Goal: Task Accomplishment & Management: Use online tool/utility

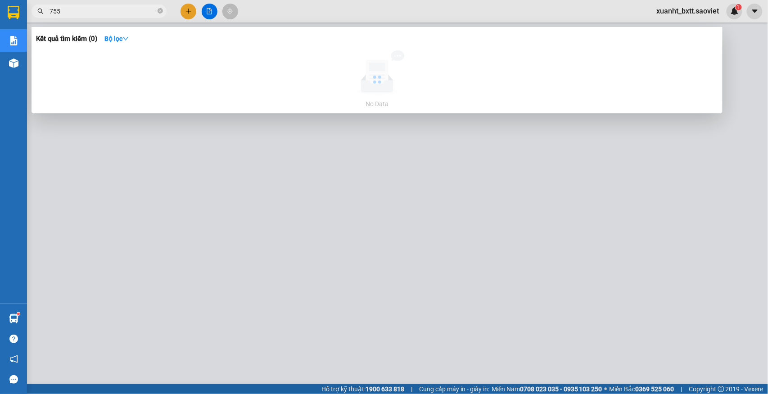
type input "7552"
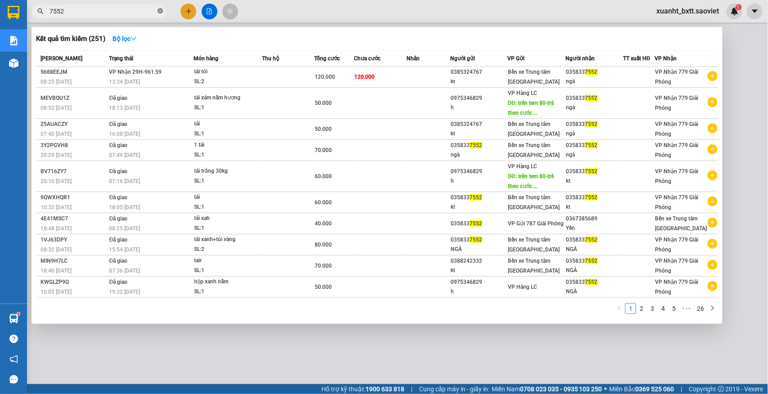
click at [161, 10] on icon "close-circle" at bounding box center [160, 10] width 5 height 5
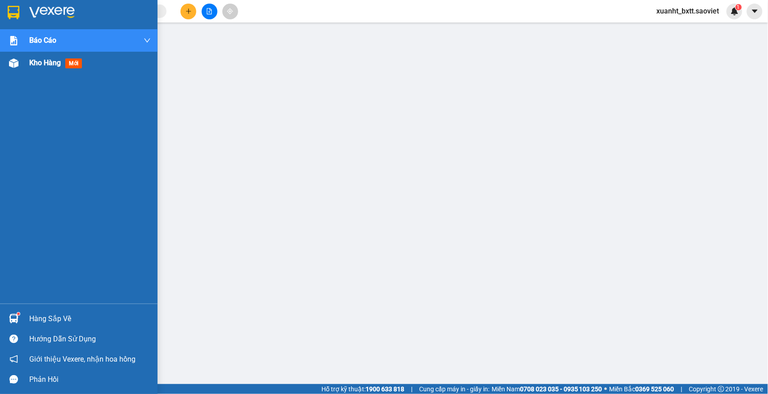
click at [39, 66] on span "Kho hàng" at bounding box center [45, 63] width 32 height 9
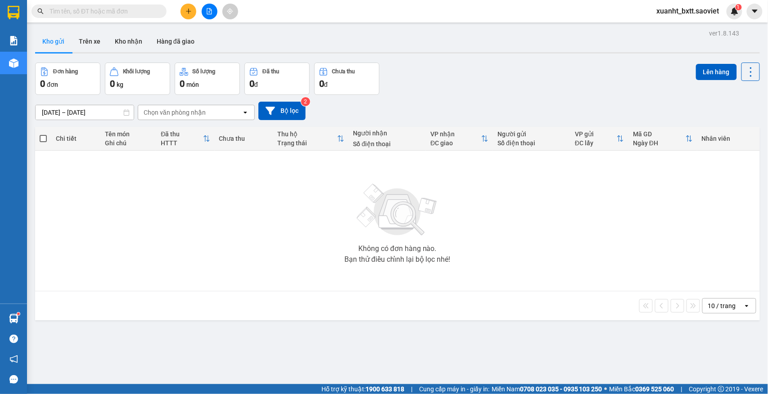
click at [539, 61] on div "ver 1.8.143 Kho gửi Trên xe Kho nhận Hàng đã giao Đơn hàng 0 đơn Khối lượng 0 k…" at bounding box center [398, 224] width 732 height 394
click at [105, 40] on button "Trên xe" at bounding box center [90, 42] width 36 height 22
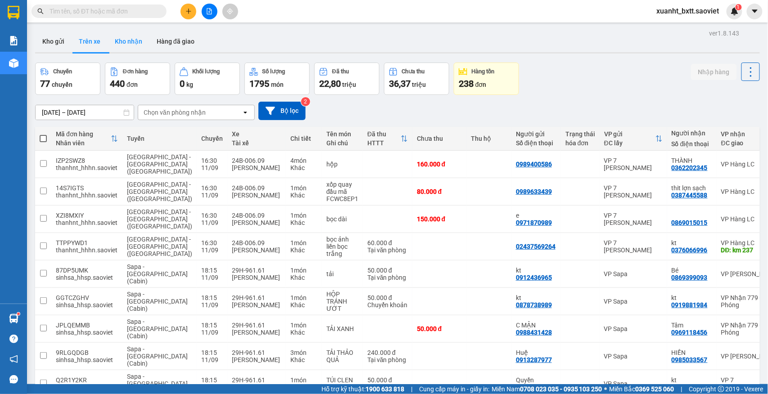
click at [138, 36] on button "Kho nhận" at bounding box center [129, 42] width 42 height 22
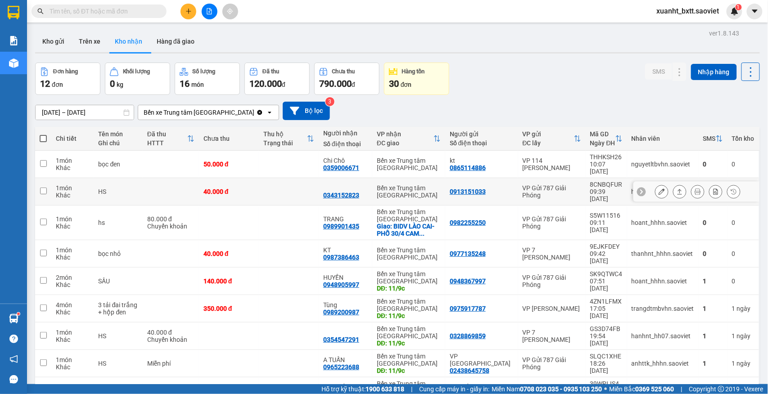
click at [423, 185] on div "Bến xe Trung tâm [GEOGRAPHIC_DATA]" at bounding box center [409, 192] width 64 height 14
checkbox input "true"
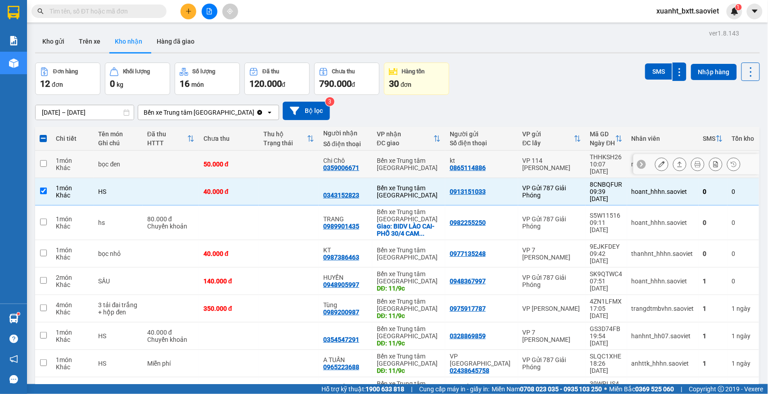
click at [420, 164] on div "Bến xe Trung tâm [GEOGRAPHIC_DATA]" at bounding box center [409, 164] width 64 height 14
checkbox input "true"
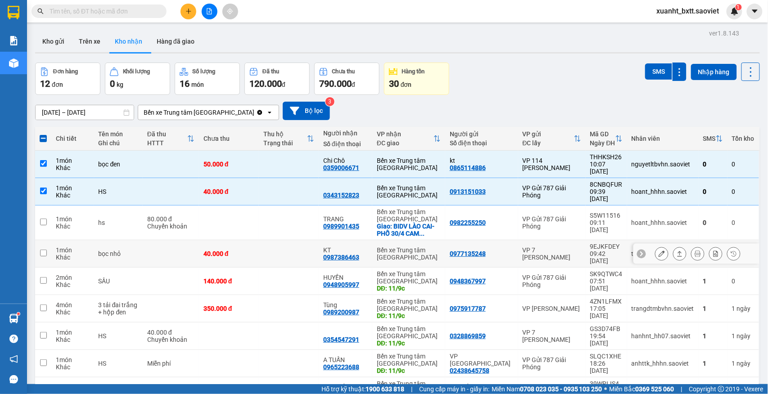
click at [416, 247] on div "Bến xe Trung tâm [GEOGRAPHIC_DATA]" at bounding box center [409, 254] width 64 height 14
checkbox input "true"
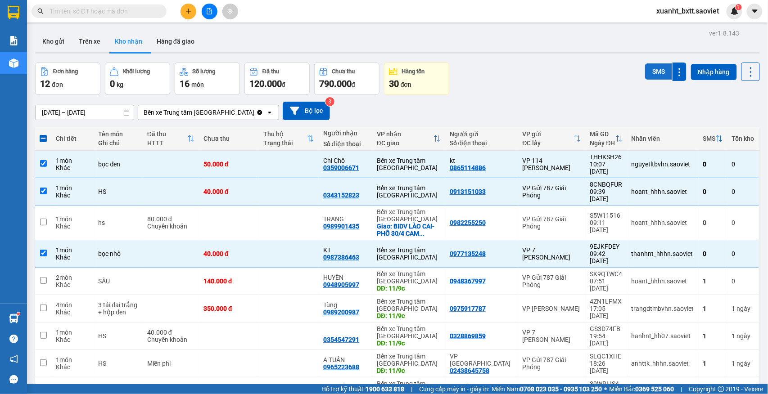
click at [645, 66] on button "SMS" at bounding box center [658, 71] width 27 height 16
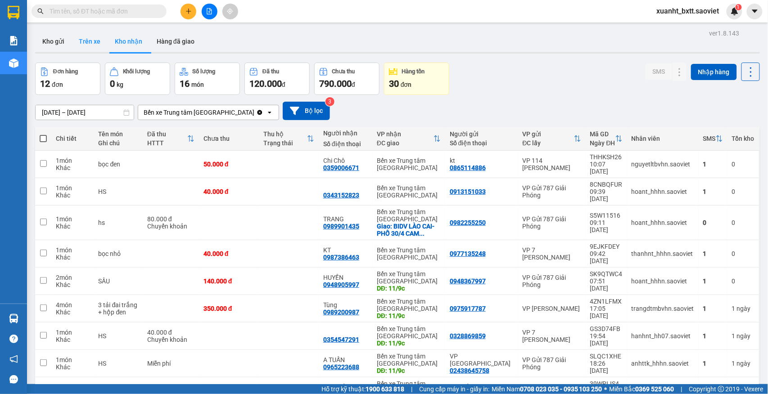
click at [90, 42] on button "Trên xe" at bounding box center [90, 42] width 36 height 22
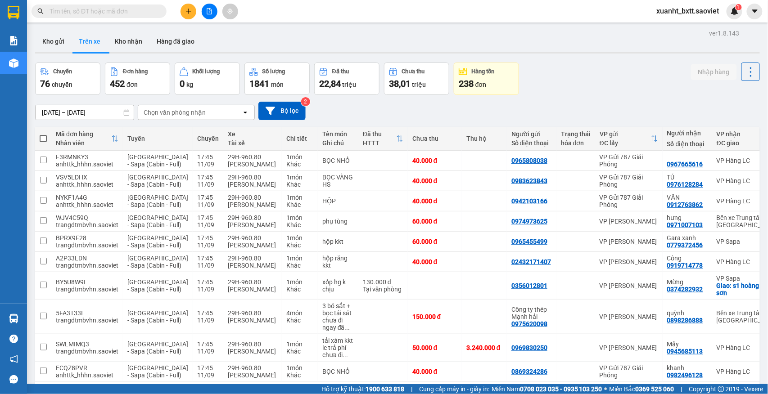
click at [600, 65] on div "Chuyến 76 chuyến Đơn hàng 452 đơn Khối lượng 0 kg Số lượng 1841 món Đã thu 22,8…" at bounding box center [397, 79] width 725 height 32
click at [211, 117] on div "Chọn văn phòng nhận" at bounding box center [190, 112] width 104 height 14
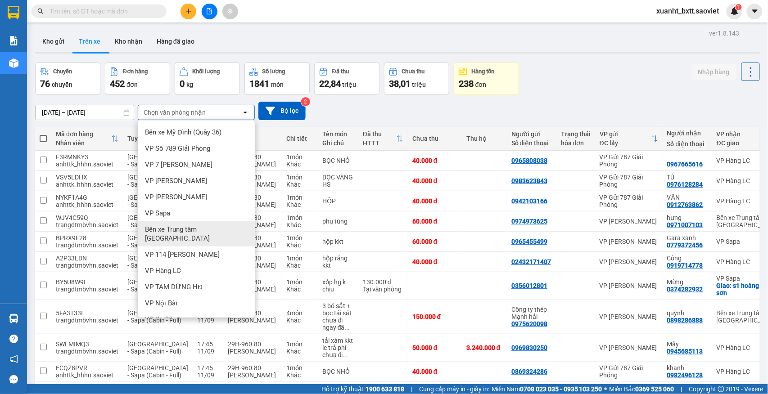
click at [195, 229] on span "Bến xe Trung tâm [GEOGRAPHIC_DATA]" at bounding box center [198, 234] width 106 height 18
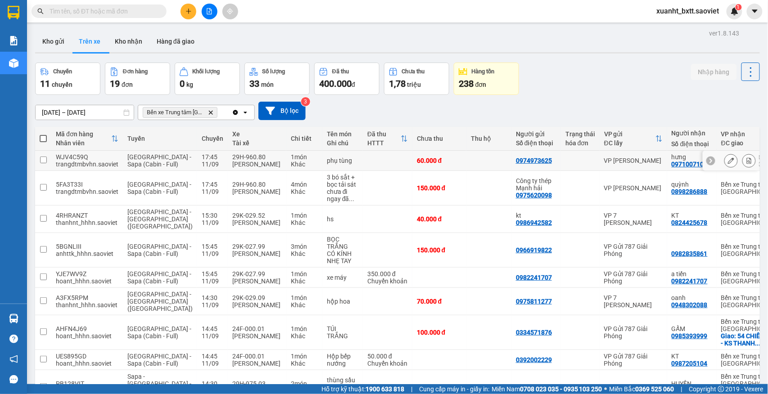
scroll to position [120, 0]
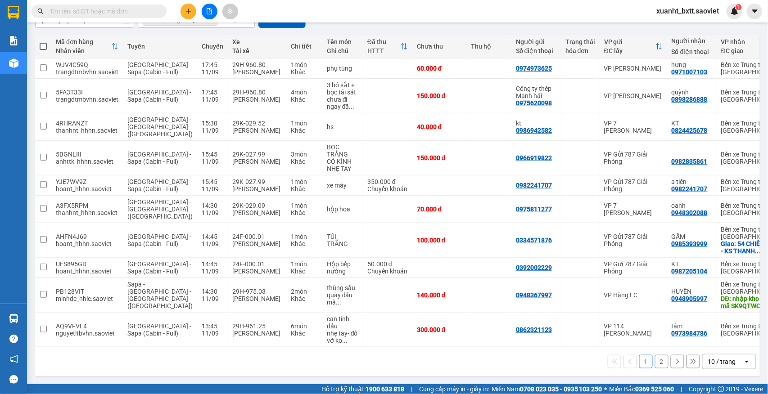
click at [655, 358] on button "2" at bounding box center [662, 362] width 14 height 14
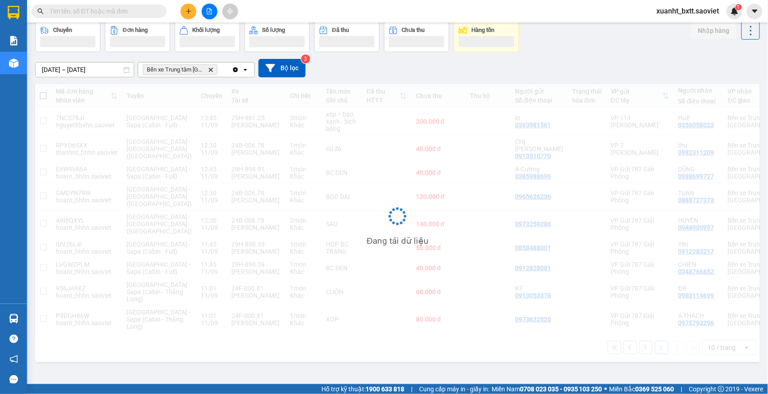
scroll to position [49, 0]
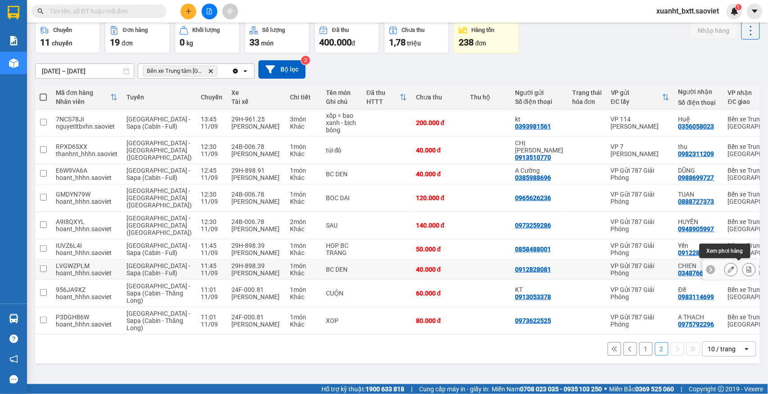
click at [747, 267] on icon at bounding box center [749, 270] width 5 height 6
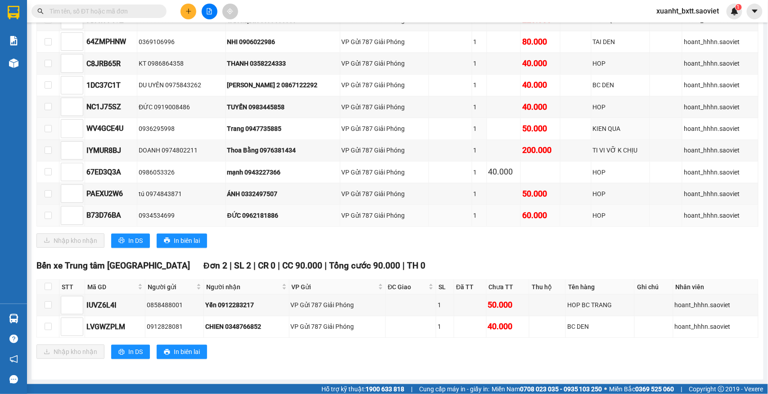
scroll to position [648, 0]
click at [47, 283] on input "checkbox" at bounding box center [48, 286] width 7 height 7
checkbox input "true"
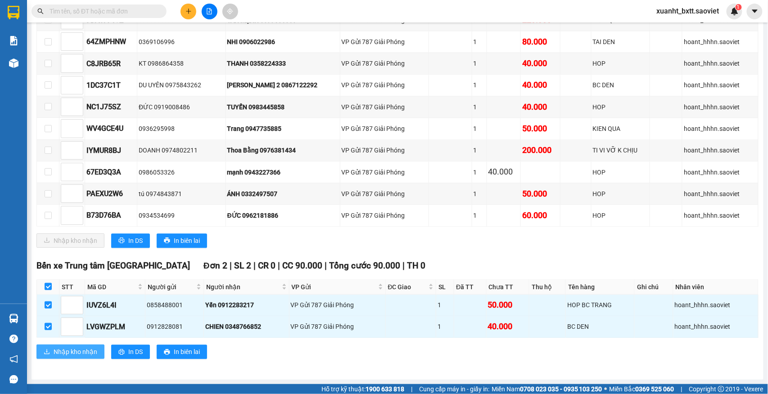
click at [69, 352] on span "Nhập kho nhận" at bounding box center [76, 352] width 44 height 10
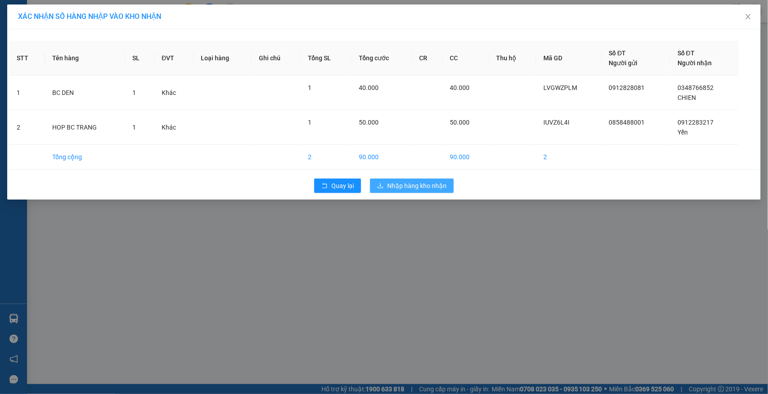
click at [382, 188] on icon "download" at bounding box center [380, 186] width 6 height 6
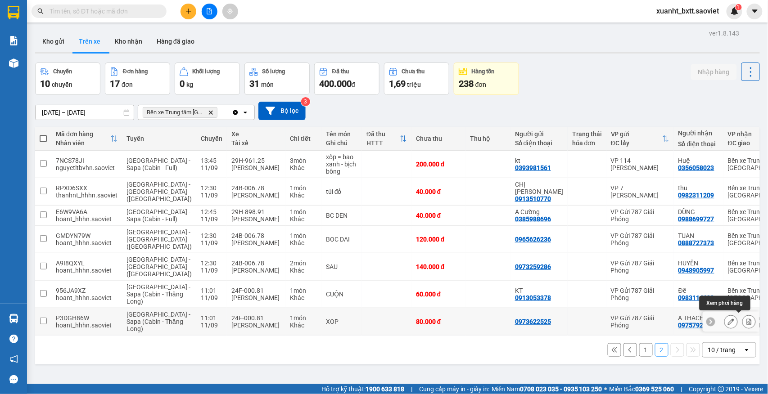
click at [746, 319] on icon at bounding box center [749, 322] width 6 height 6
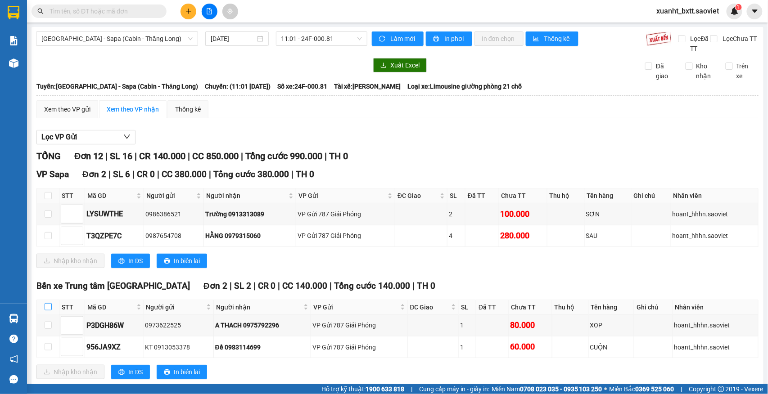
click at [47, 308] on input "checkbox" at bounding box center [48, 307] width 7 height 7
checkbox input "true"
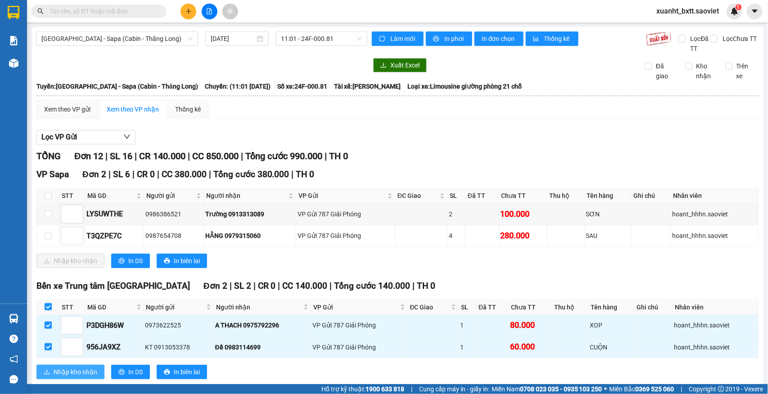
click at [86, 372] on span "Nhập kho nhận" at bounding box center [76, 372] width 44 height 10
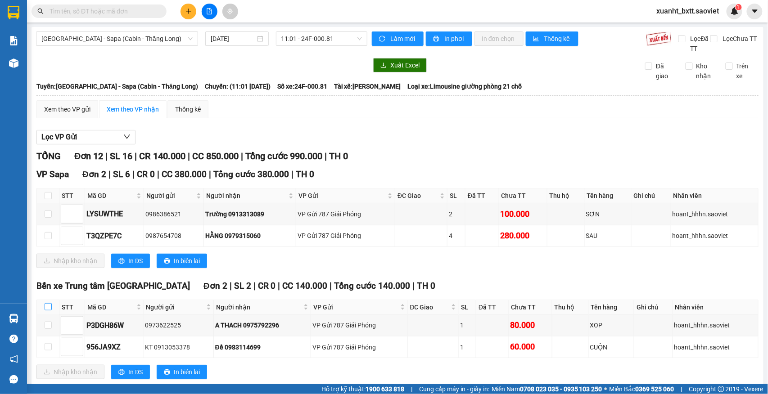
click at [46, 310] on input "checkbox" at bounding box center [48, 307] width 7 height 7
checkbox input "true"
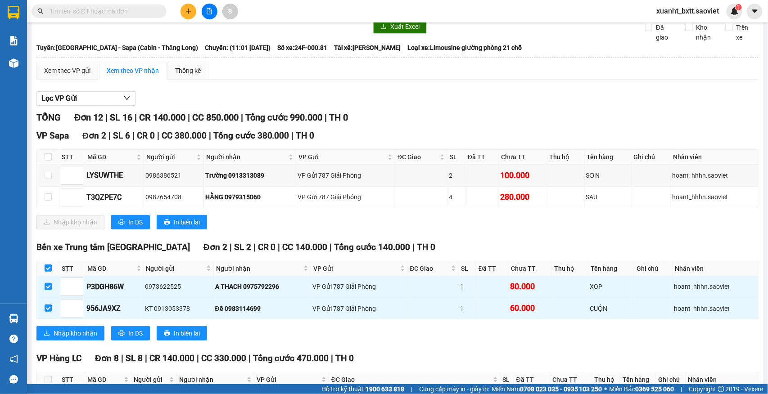
scroll to position [60, 0]
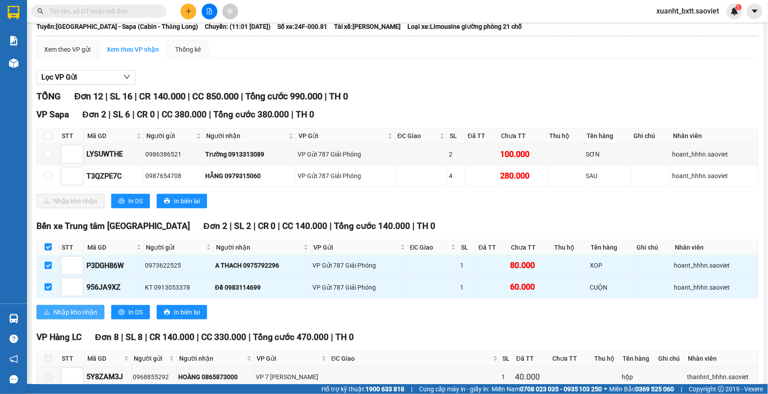
click at [73, 314] on span "Nhập kho nhận" at bounding box center [76, 313] width 44 height 10
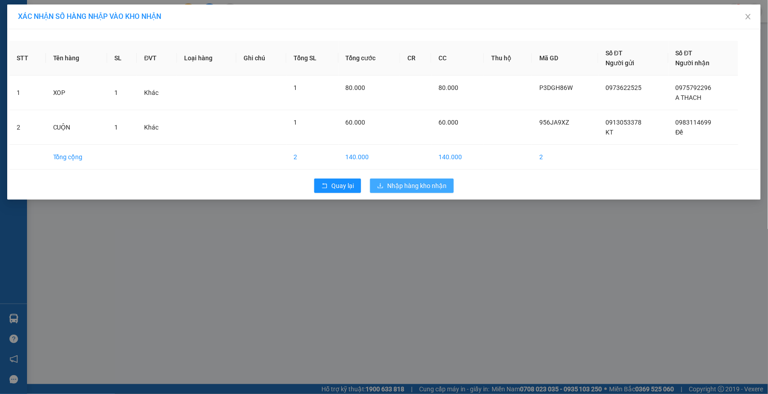
click at [417, 188] on span "Nhập hàng kho nhận" at bounding box center [416, 186] width 59 height 10
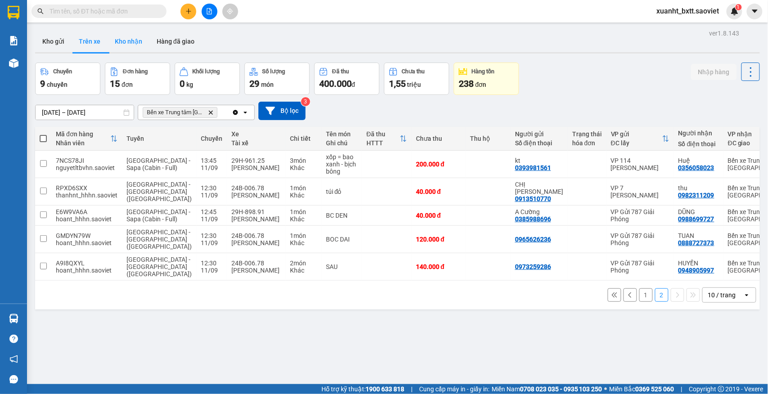
click at [131, 37] on button "Kho nhận" at bounding box center [129, 42] width 42 height 22
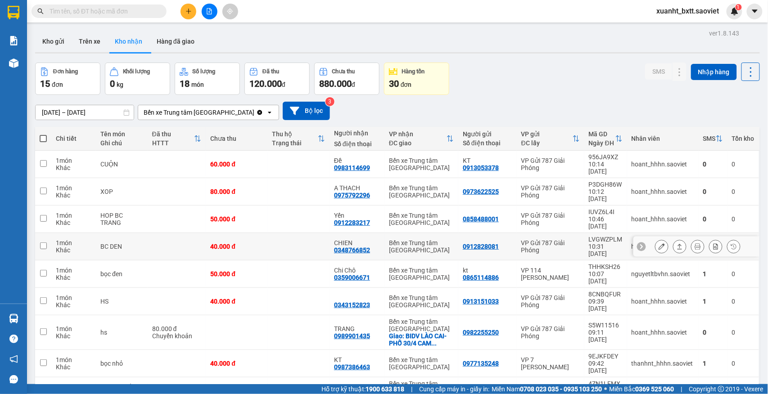
click at [299, 233] on td at bounding box center [299, 246] width 62 height 27
checkbox input "true"
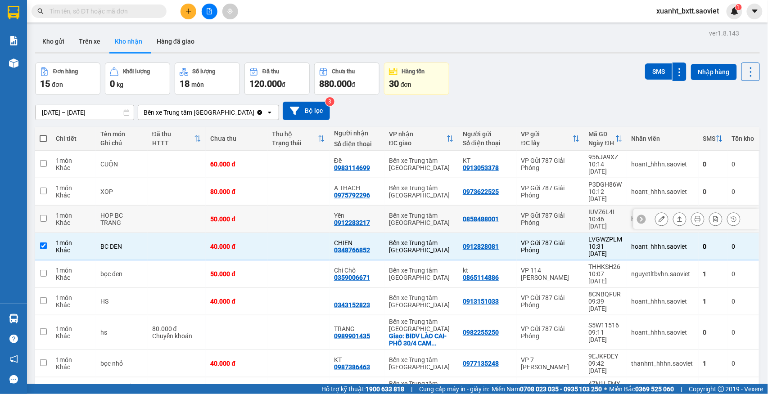
click at [298, 206] on td at bounding box center [299, 219] width 62 height 27
checkbox input "true"
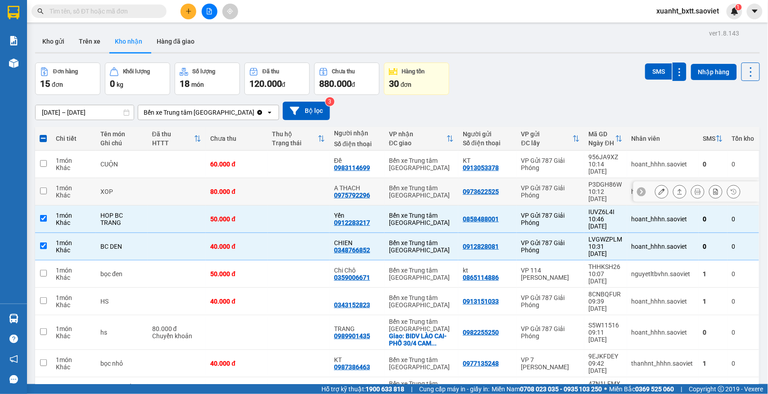
click at [303, 184] on td at bounding box center [299, 191] width 62 height 27
checkbox input "true"
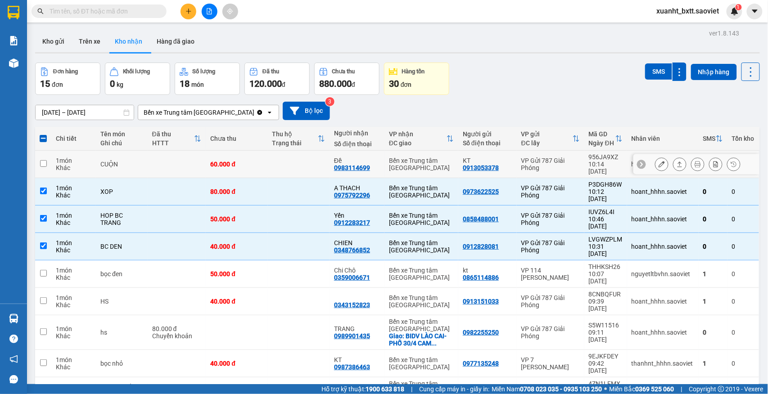
click at [308, 162] on td at bounding box center [299, 164] width 62 height 27
checkbox input "true"
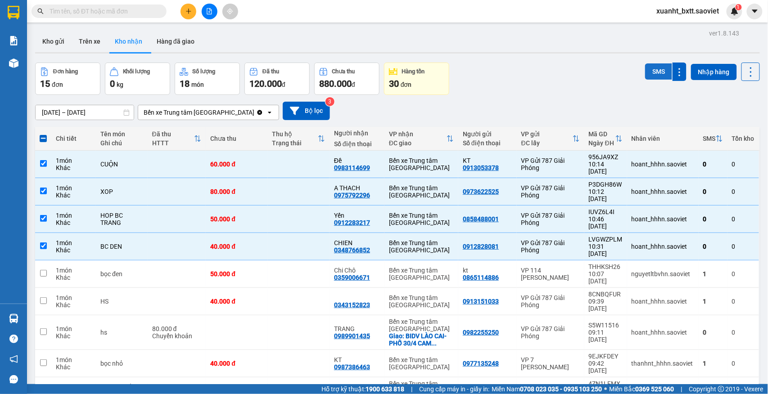
click at [645, 70] on button "SMS" at bounding box center [658, 71] width 27 height 16
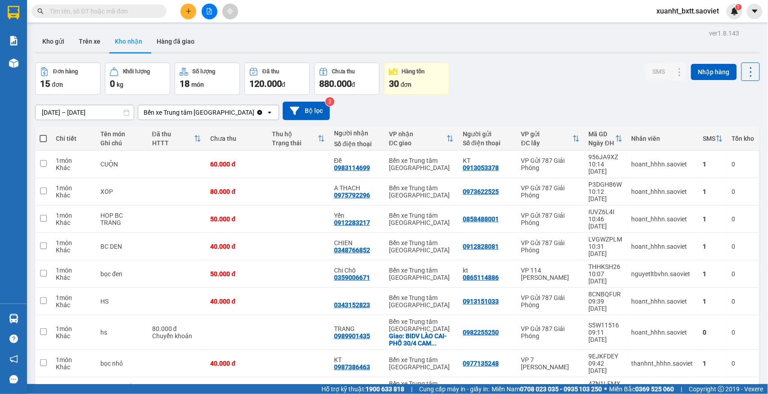
click at [590, 74] on div "Đơn hàng 15 đơn Khối lượng 0 kg Số lượng 18 món Đã thu 120.000 đ Chưa thu 880.0…" at bounding box center [397, 79] width 725 height 32
click at [90, 38] on button "Trên xe" at bounding box center [90, 42] width 36 height 22
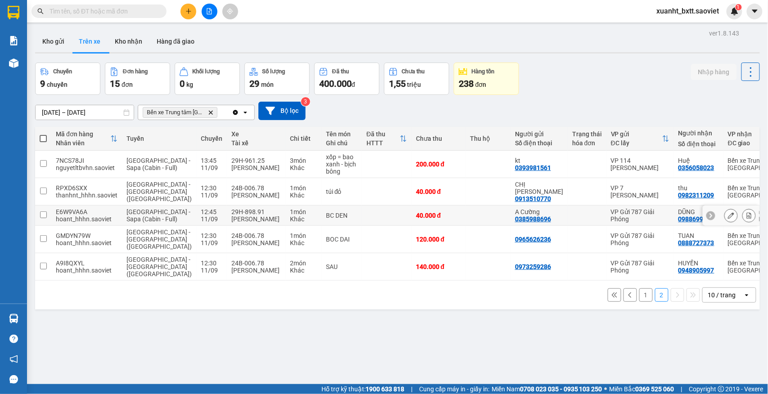
click at [743, 215] on button at bounding box center [749, 216] width 13 height 16
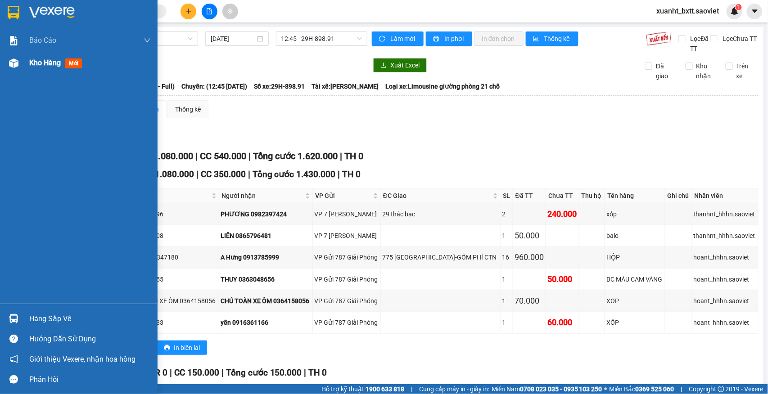
click at [45, 63] on span "Kho hàng" at bounding box center [45, 63] width 32 height 9
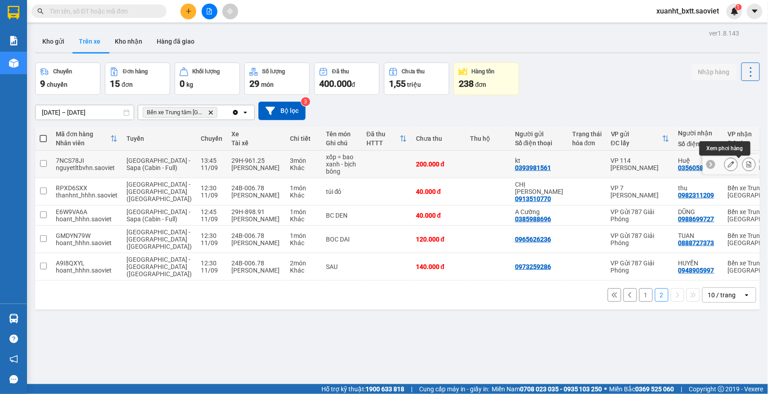
click at [743, 166] on button at bounding box center [749, 165] width 13 height 16
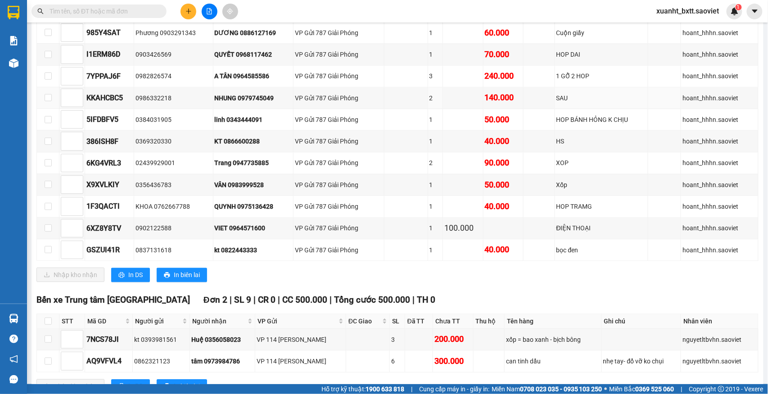
scroll to position [600, 0]
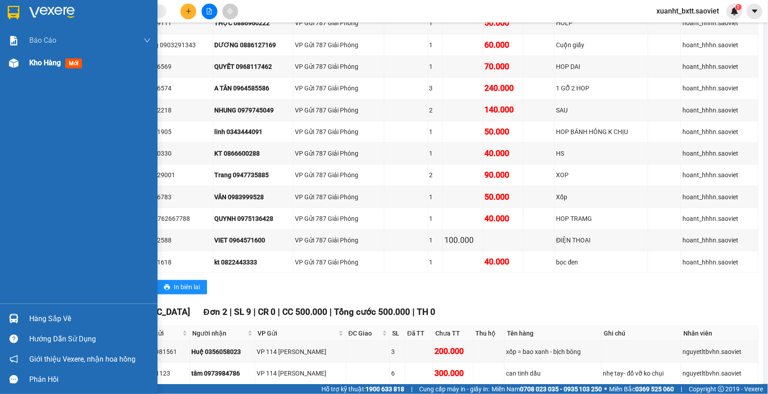
click at [44, 63] on span "Kho hàng" at bounding box center [45, 63] width 32 height 9
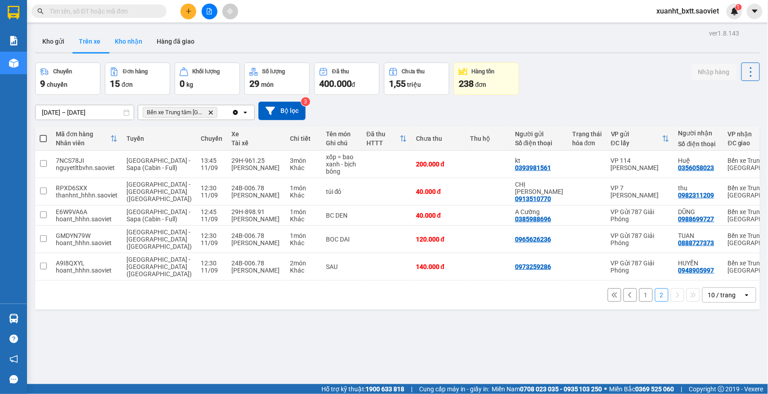
click at [128, 41] on button "Kho nhận" at bounding box center [129, 42] width 42 height 22
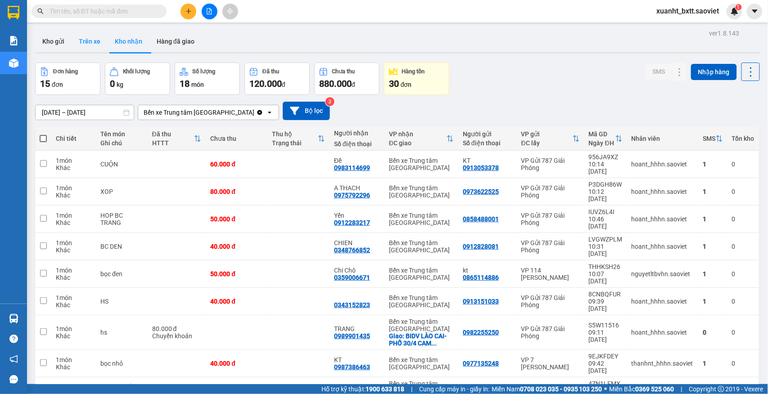
click at [94, 45] on button "Trên xe" at bounding box center [90, 42] width 36 height 22
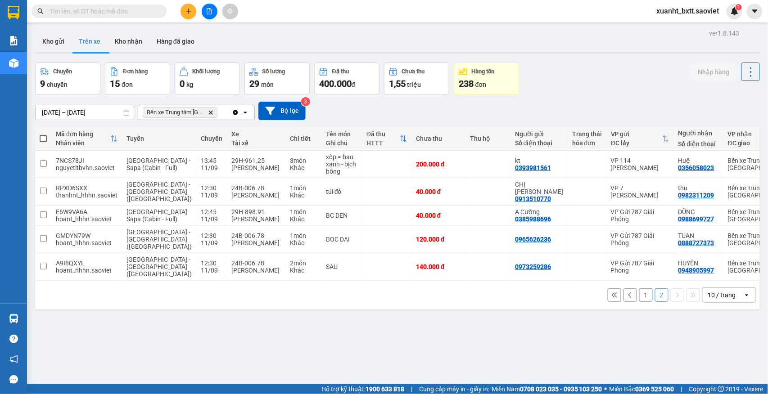
click at [639, 289] on button "1" at bounding box center [646, 296] width 14 height 14
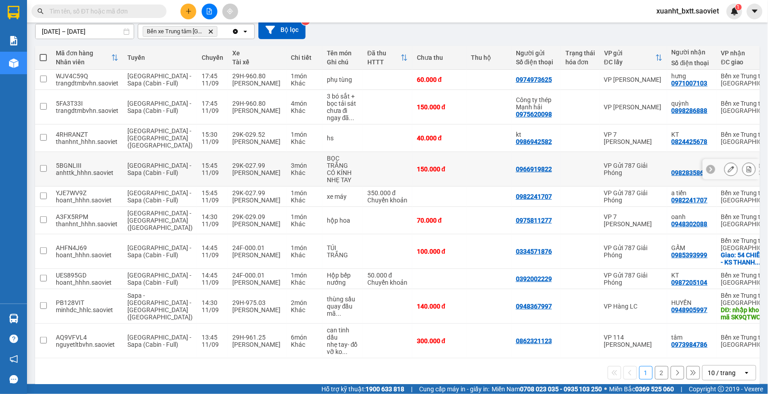
scroll to position [60, 0]
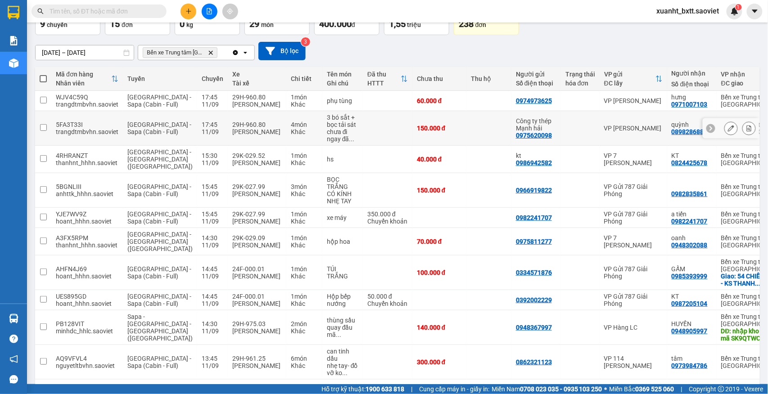
click at [746, 131] on icon at bounding box center [749, 128] width 6 height 6
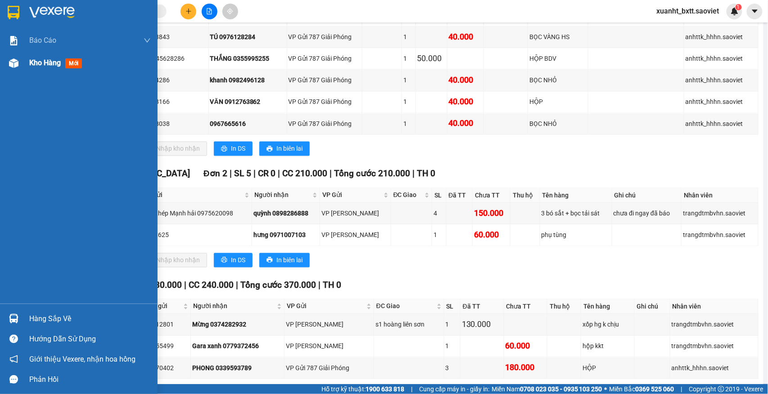
scroll to position [521, 0]
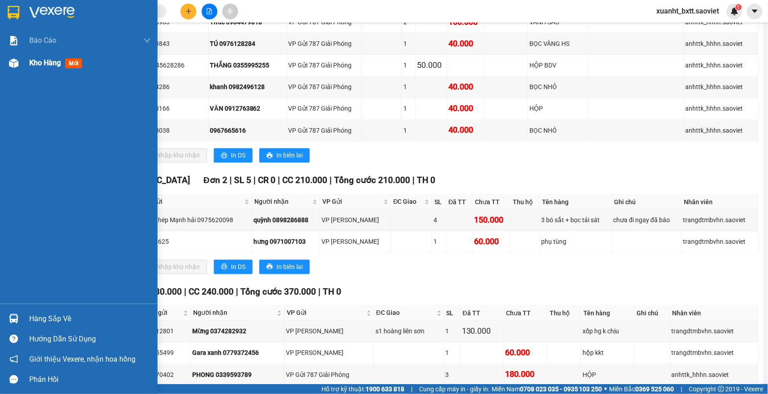
click at [35, 61] on span "Kho hàng" at bounding box center [45, 63] width 32 height 9
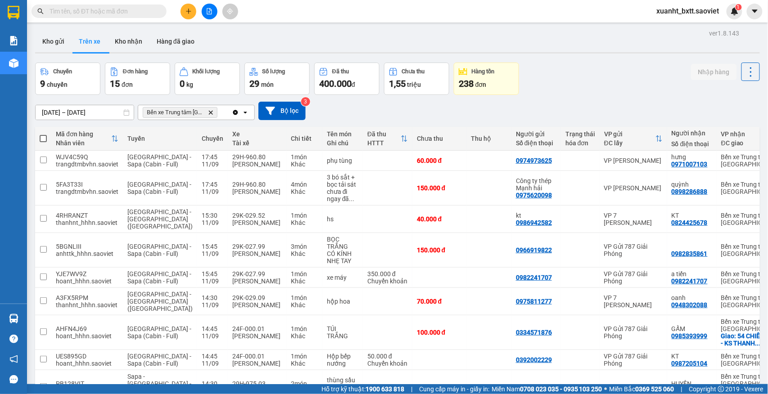
click at [283, 26] on main "ver 1.8.143 Kho gửi Trên xe Kho nhận Hàng đã giao Chuyến 9 chuyến Đơn hàng 15 đ…" at bounding box center [384, 192] width 768 height 385
